Goal: Obtain resource: Download file/media

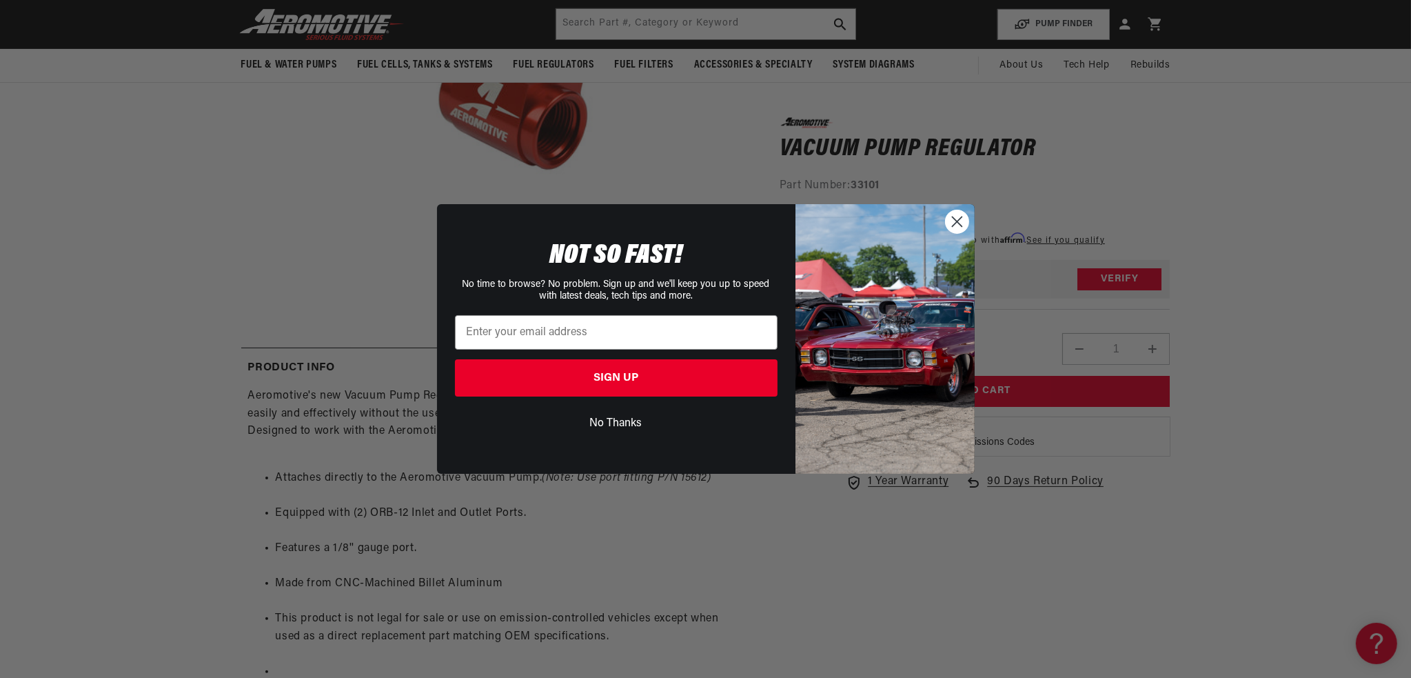
click at [601, 421] on button "No Thanks" at bounding box center [616, 423] width 323 height 26
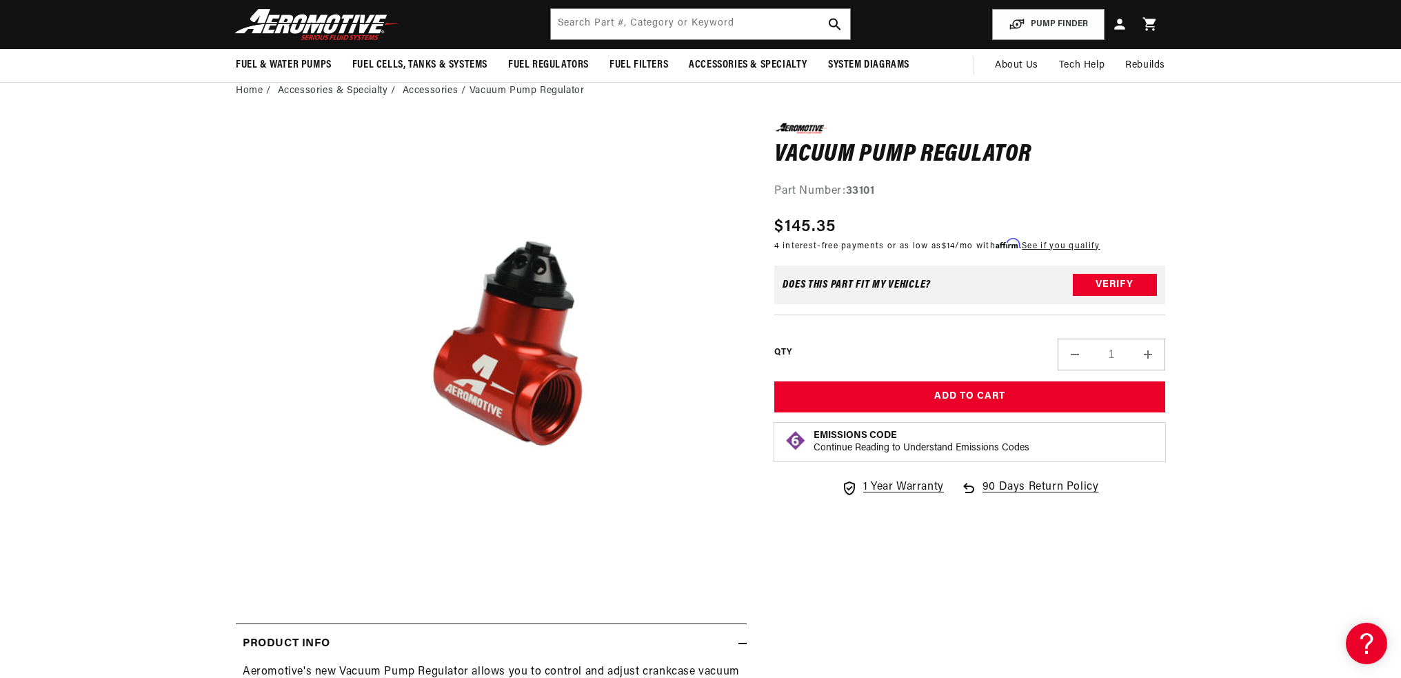
scroll to position [0, 874]
click at [219, 267] on section "0.0 star rating Write a review Vacuum Pump Regulator Vacuum Pump Regulator 0.0 …" at bounding box center [700, 635] width 998 height 1053
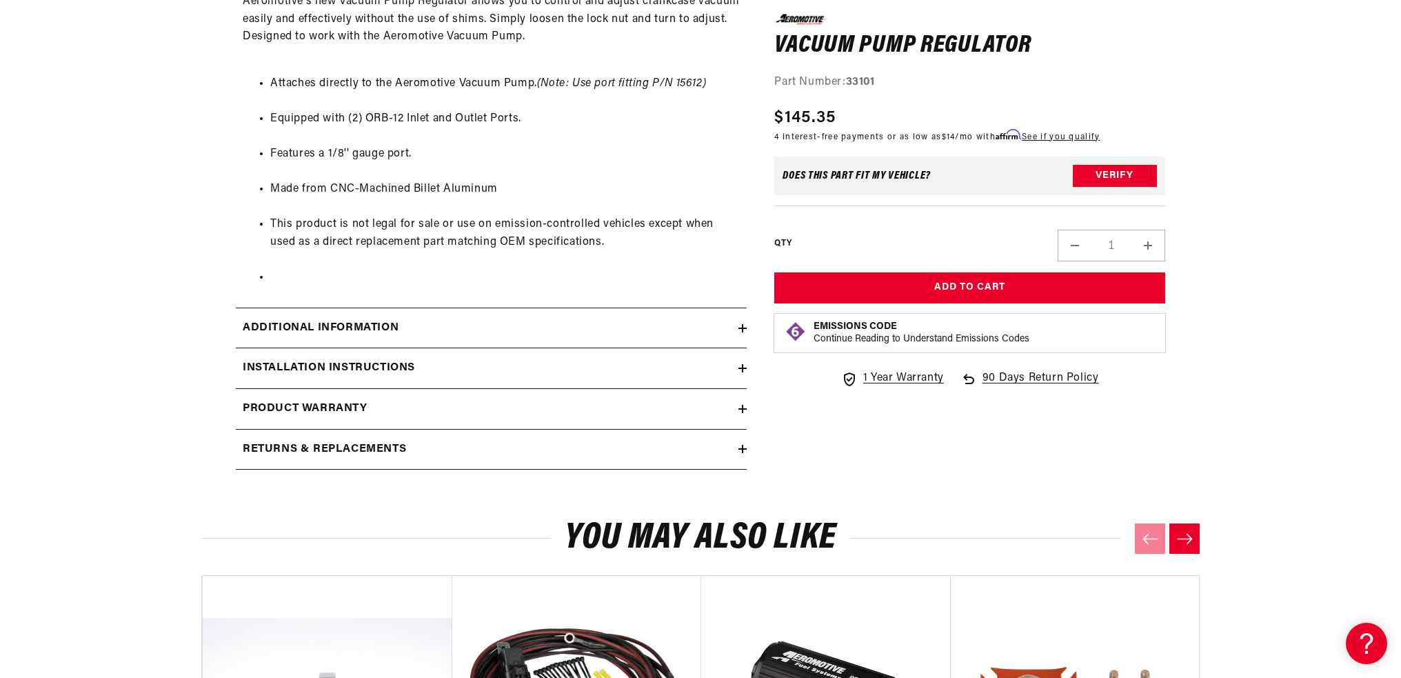
scroll to position [758, 0]
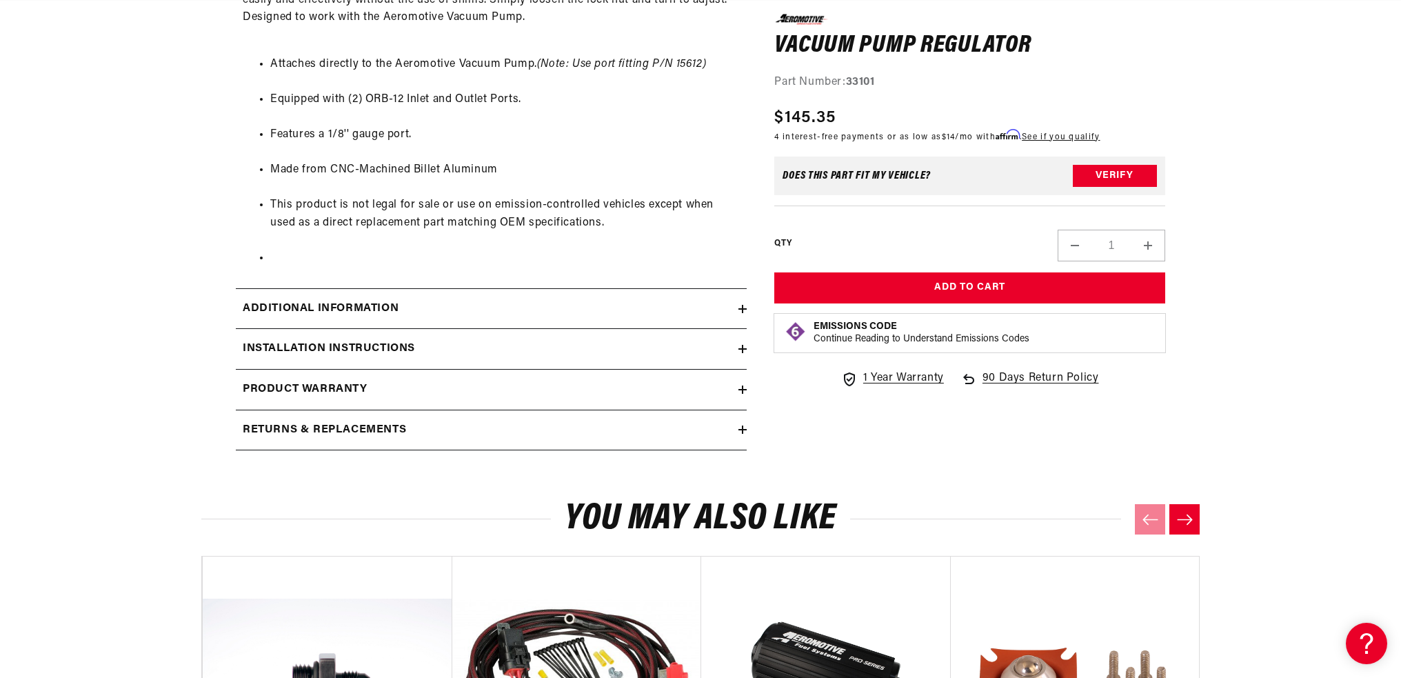
click at [339, 306] on h2 "Additional information" at bounding box center [321, 309] width 156 height 18
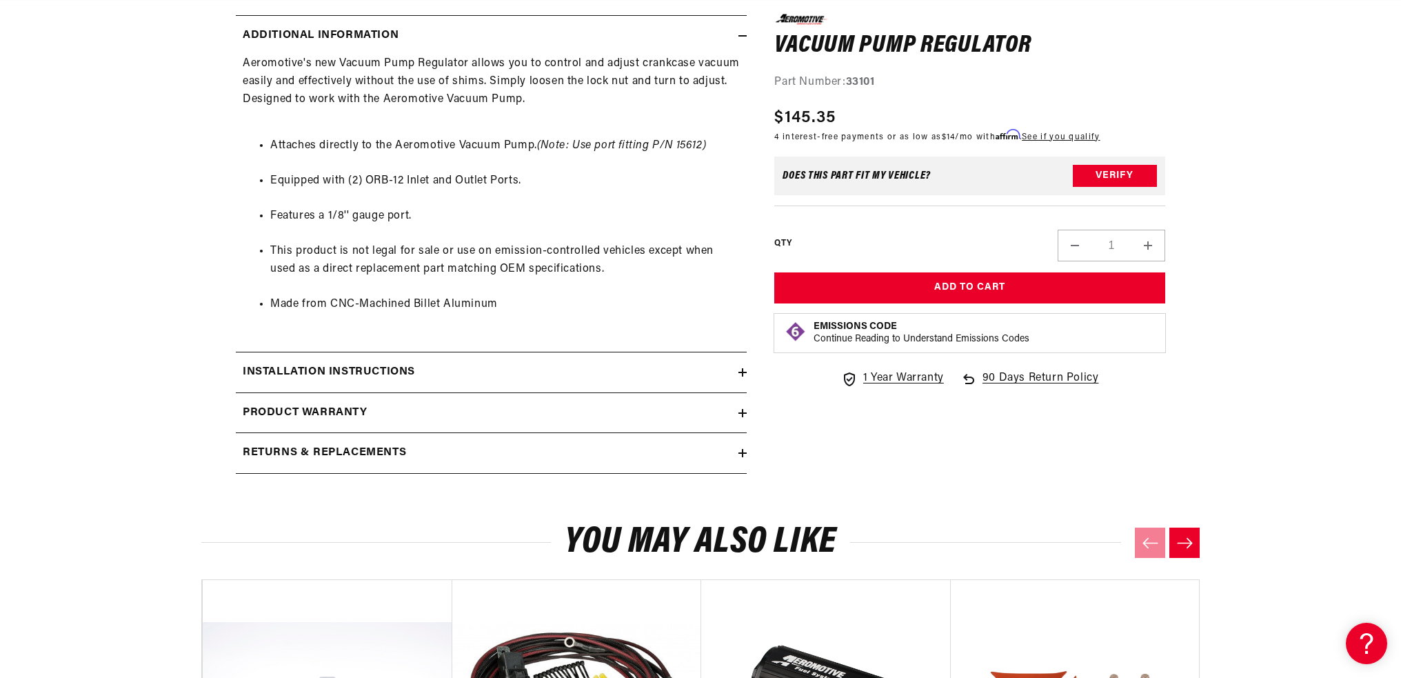
scroll to position [1034, 0]
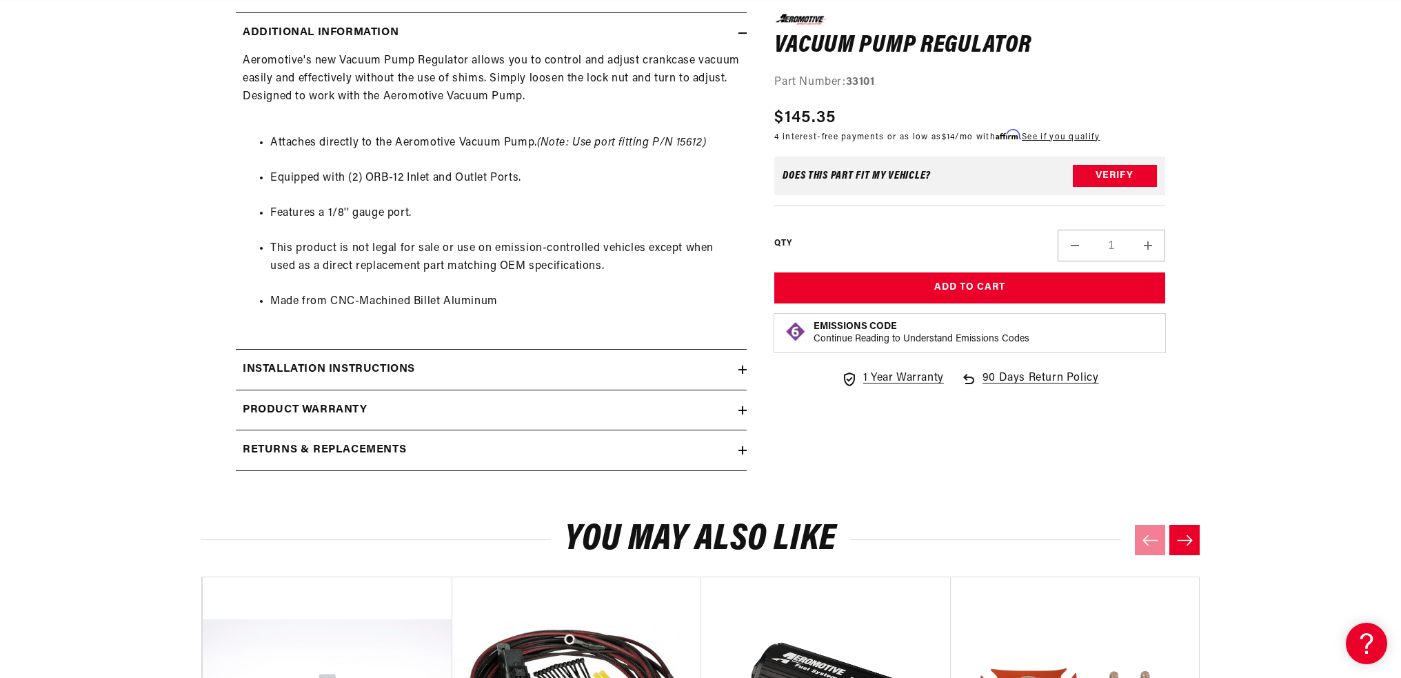
click at [273, 358] on summary "Installation Instructions" at bounding box center [491, 369] width 511 height 40
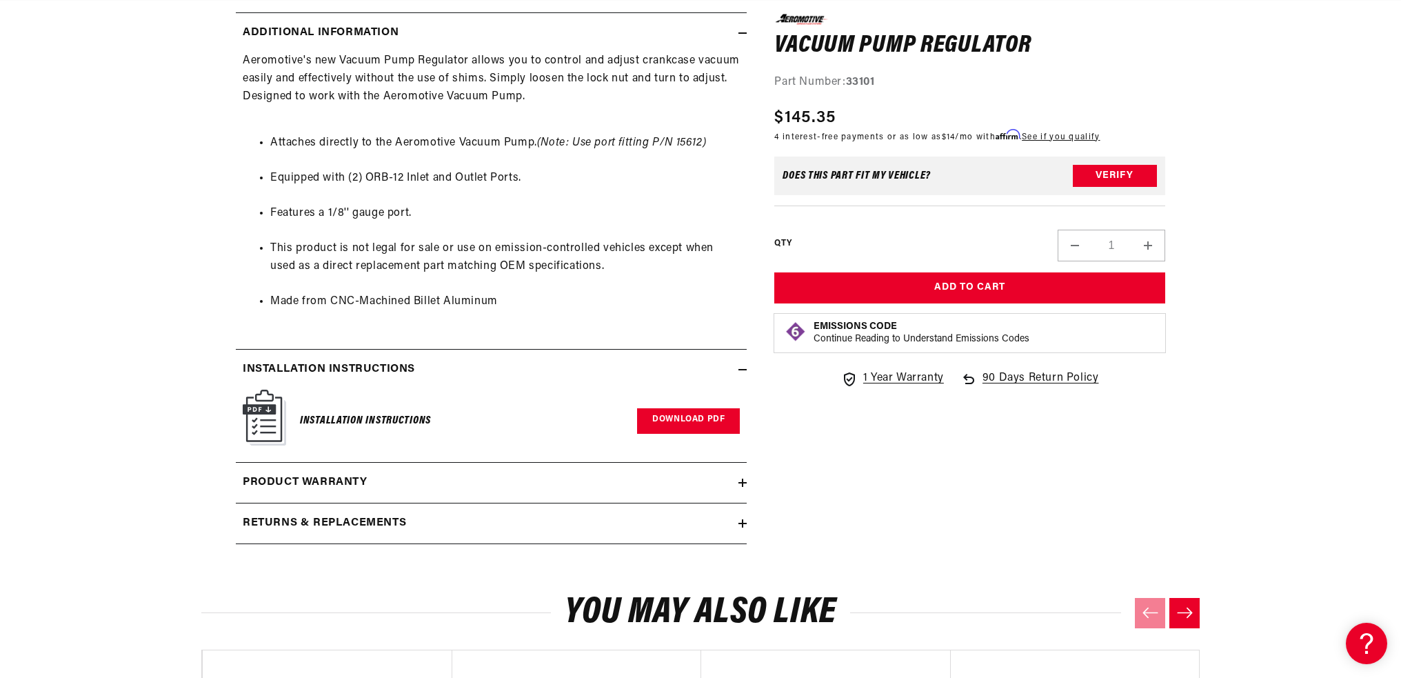
click at [682, 416] on link "Download PDF" at bounding box center [688, 421] width 103 height 26
